Goal: Task Accomplishment & Management: Manage account settings

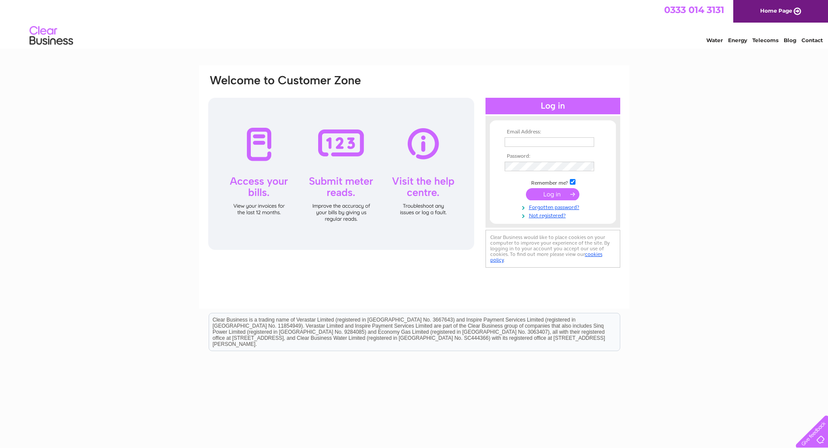
type input "purchase@trustinns.co.uk"
click at [558, 194] on input "submit" at bounding box center [552, 194] width 53 height 12
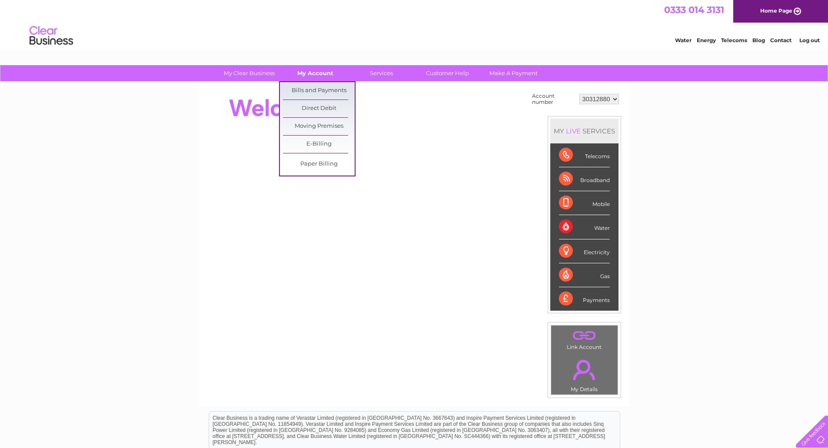
click at [312, 71] on link "My Account" at bounding box center [315, 73] width 72 height 16
click at [316, 89] on link "Bills and Payments" at bounding box center [319, 90] width 72 height 17
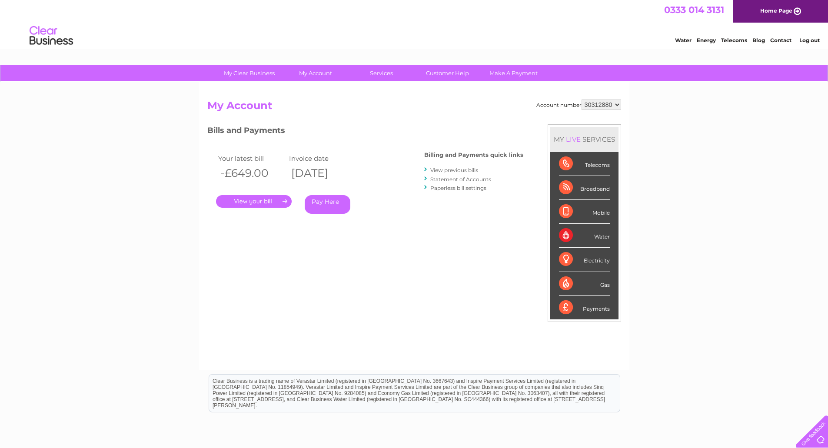
click at [259, 201] on link "." at bounding box center [254, 201] width 76 height 13
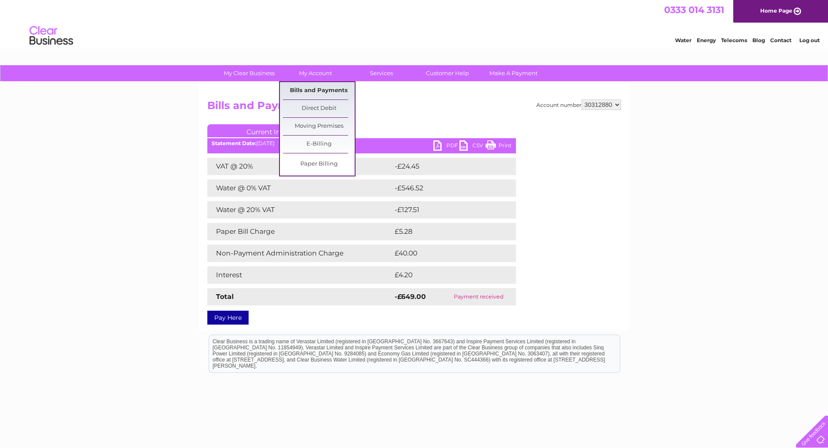
click at [310, 90] on link "Bills and Payments" at bounding box center [319, 90] width 72 height 17
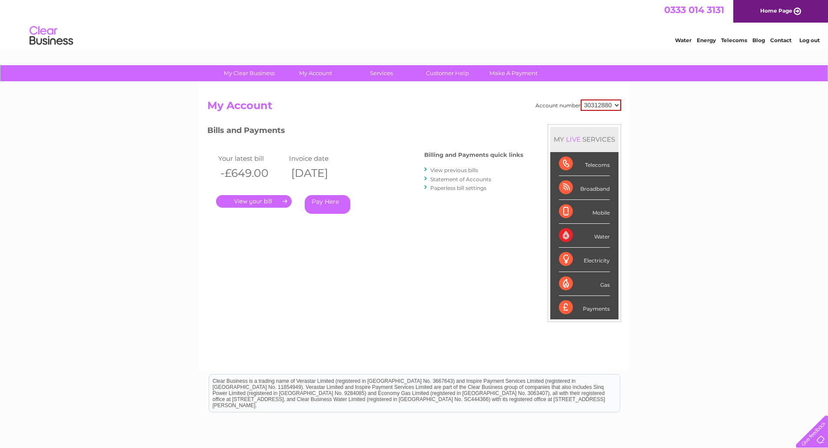
click at [456, 168] on link "View previous bills" at bounding box center [454, 170] width 48 height 7
click at [458, 172] on link "View previous bills" at bounding box center [454, 170] width 48 height 7
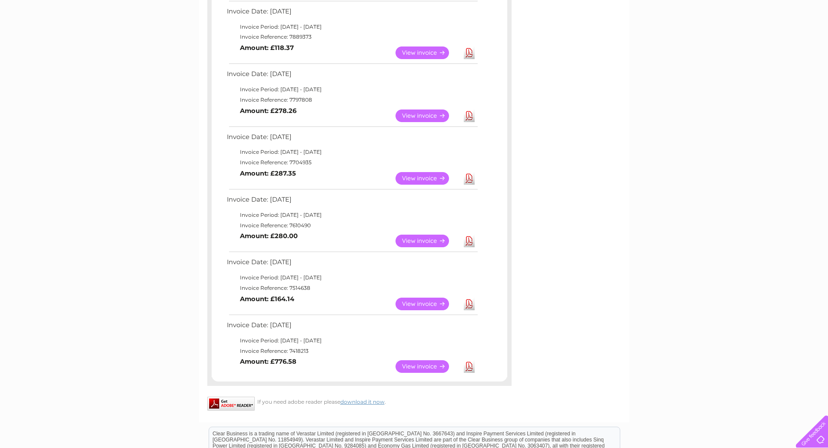
scroll to position [217, 0]
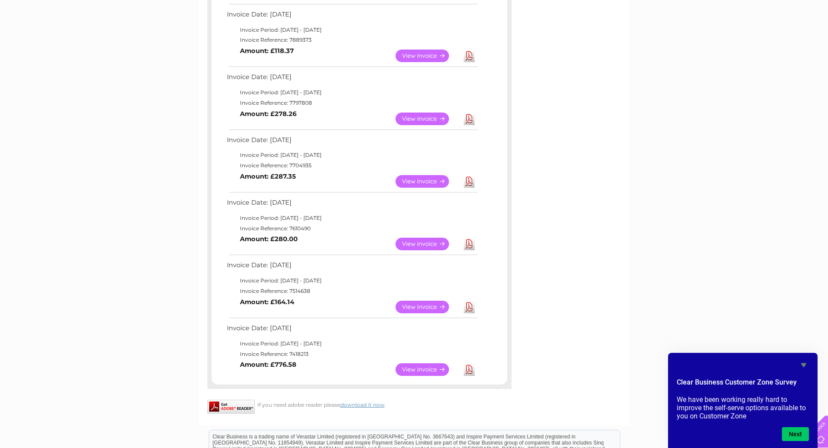
click at [754, 100] on div "My Clear Business Login Details My Details My Preferences Link Account My Accou…" at bounding box center [414, 211] width 828 height 726
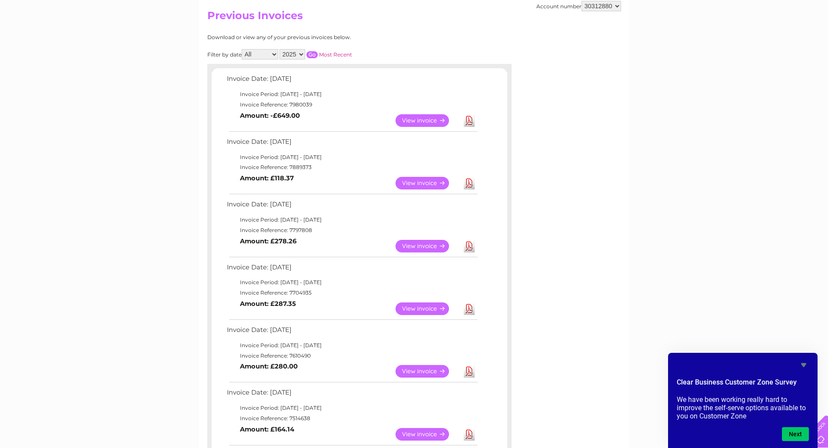
scroll to position [87, 0]
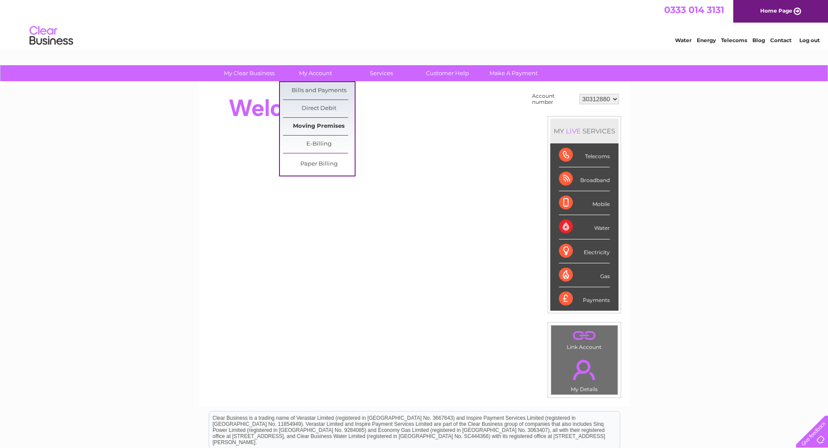
click at [325, 125] on link "Moving Premises" at bounding box center [319, 126] width 72 height 17
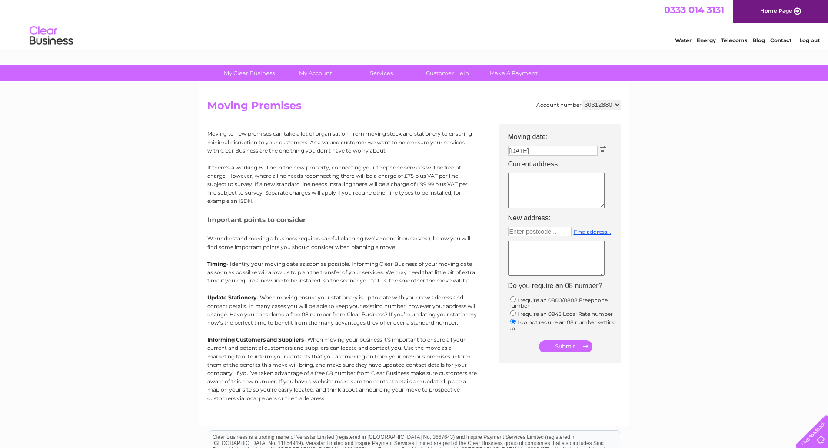
click at [604, 150] on img at bounding box center [603, 149] width 7 height 7
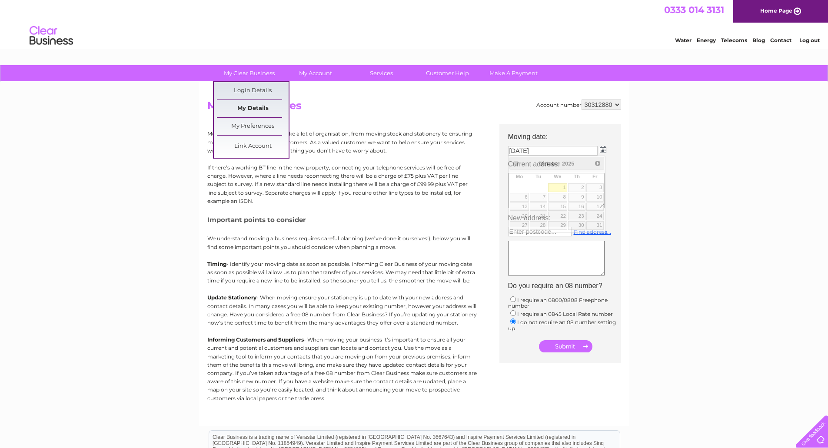
click at [256, 108] on link "My Details" at bounding box center [253, 108] width 72 height 17
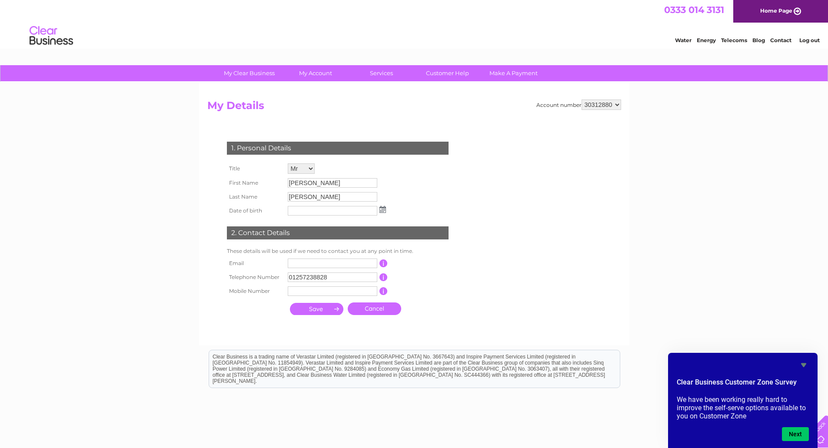
drag, startPoint x: 437, startPoint y: 277, endPoint x: 472, endPoint y: 256, distance: 40.3
click at [441, 274] on td "This should be a valid landline telephone number starting with either 01, 02, 0…" at bounding box center [423, 277] width 70 height 14
click at [813, 40] on link "Log out" at bounding box center [809, 40] width 20 height 7
